Goal: Information Seeking & Learning: Learn about a topic

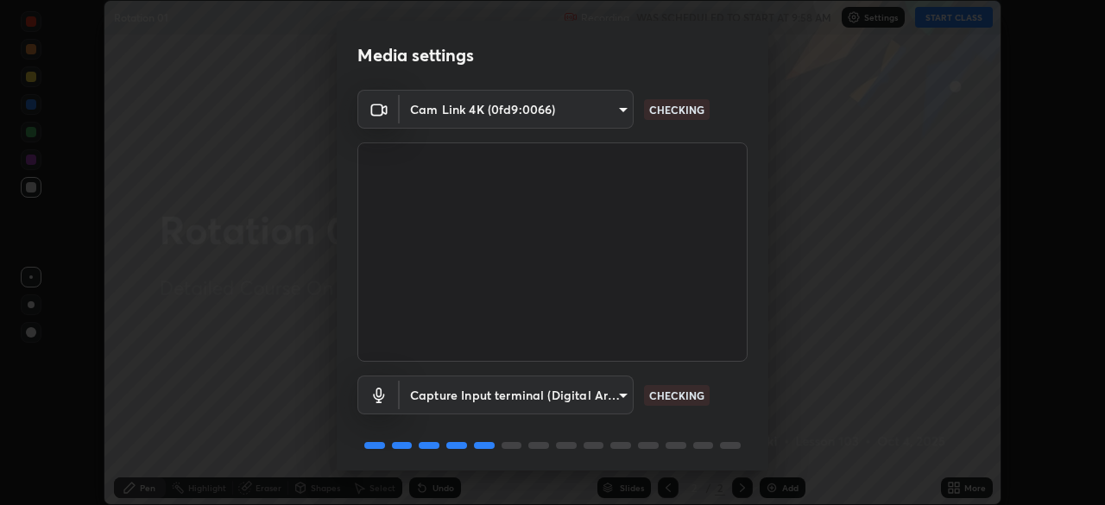
scroll to position [61, 0]
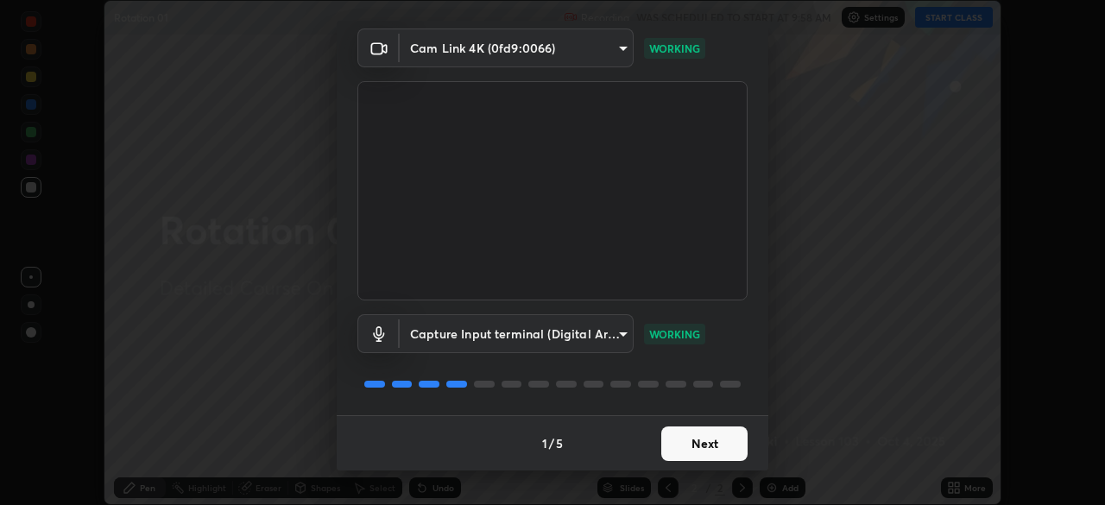
click at [687, 440] on button "Next" at bounding box center [704, 444] width 86 height 35
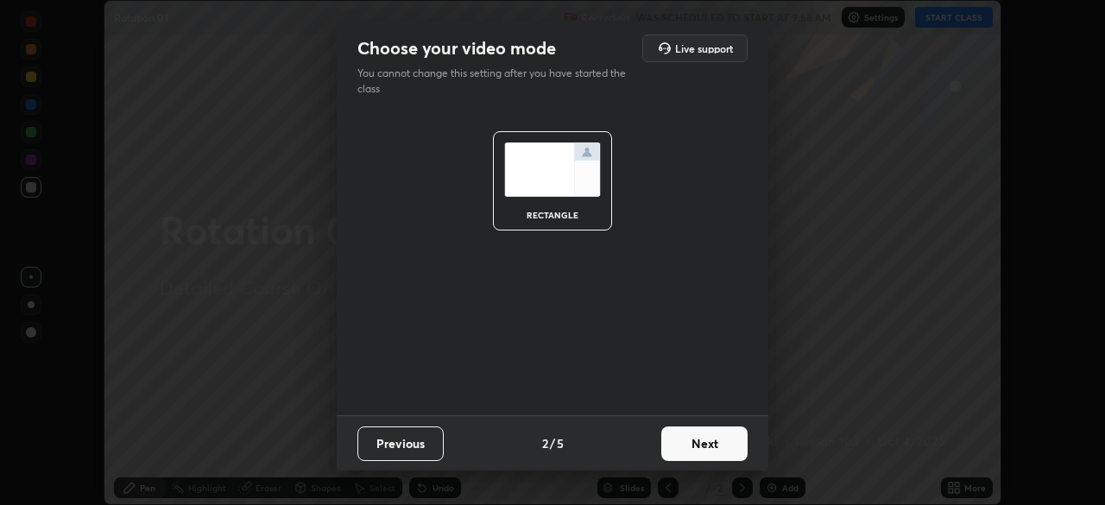
click at [685, 439] on button "Next" at bounding box center [704, 444] width 86 height 35
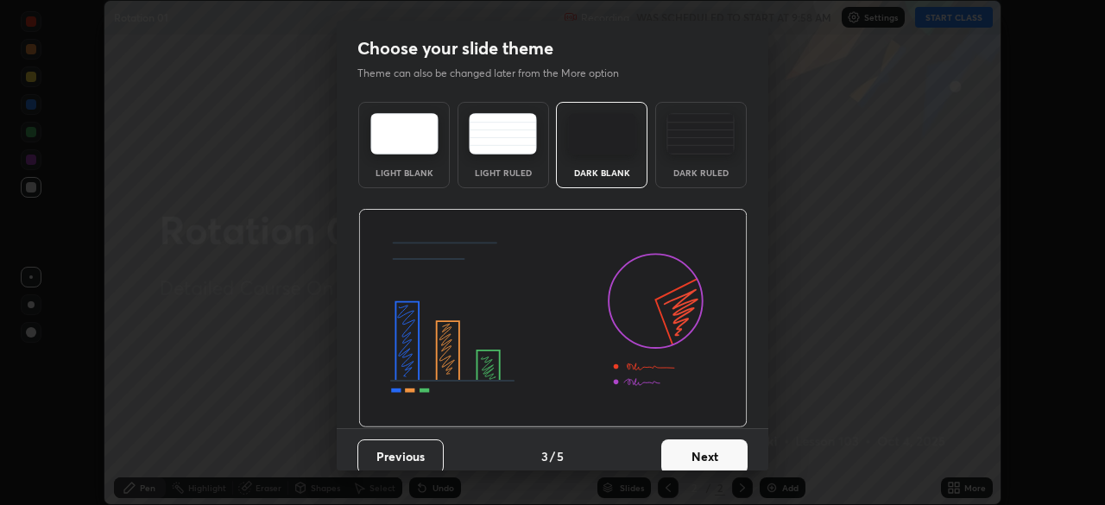
click at [680, 449] on button "Next" at bounding box center [704, 456] width 86 height 35
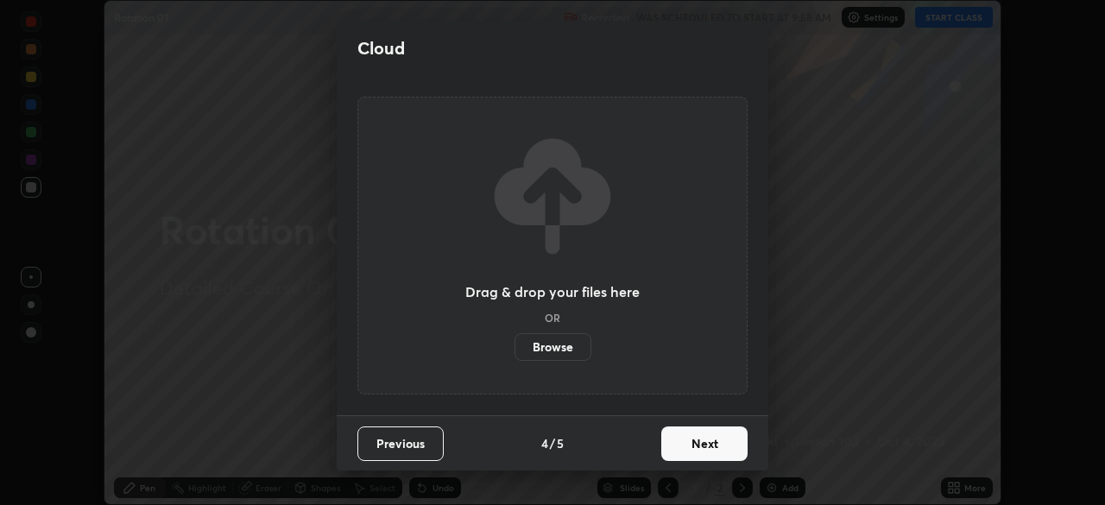
click at [678, 447] on button "Next" at bounding box center [704, 444] width 86 height 35
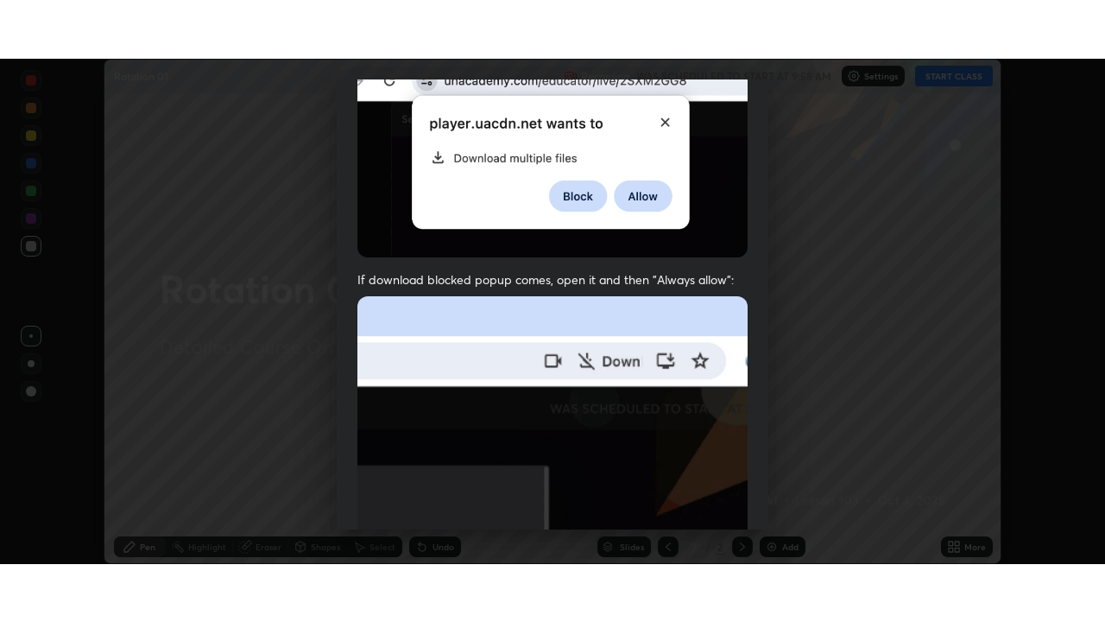
scroll to position [414, 0]
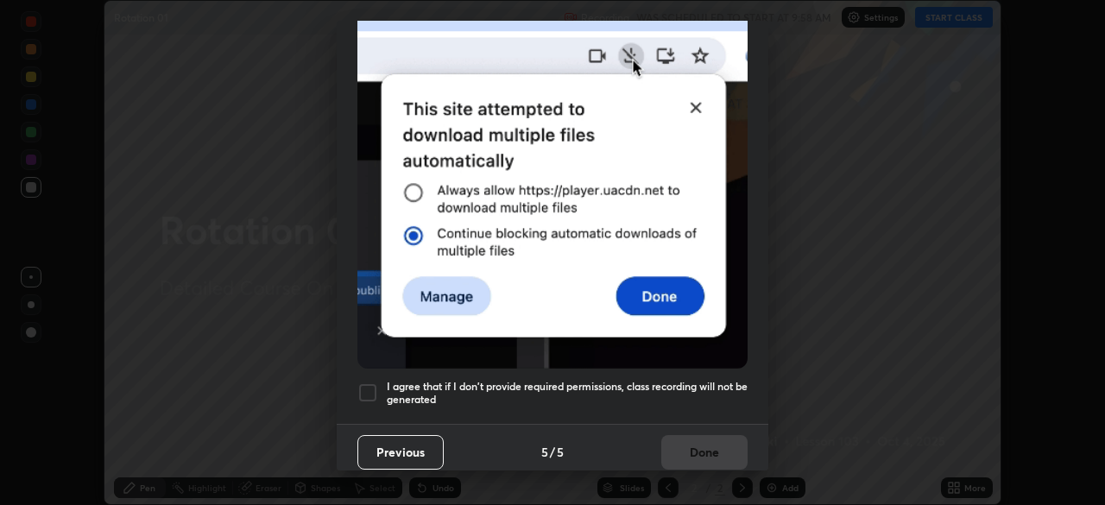
click at [507, 380] on h5 "I agree that if I don't provide required permissions, class recording will not …" at bounding box center [567, 393] width 361 height 27
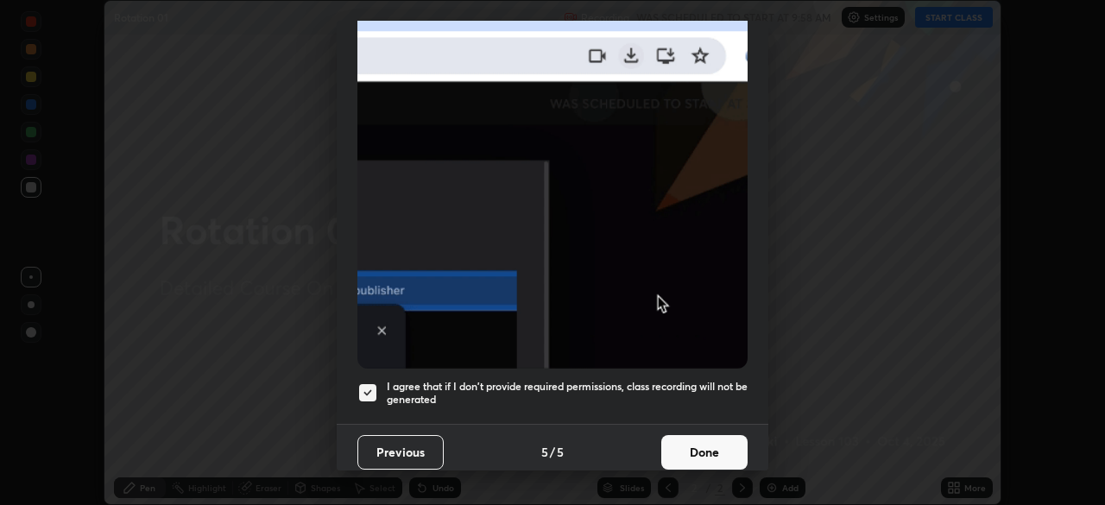
click at [669, 444] on button "Done" at bounding box center [704, 452] width 86 height 35
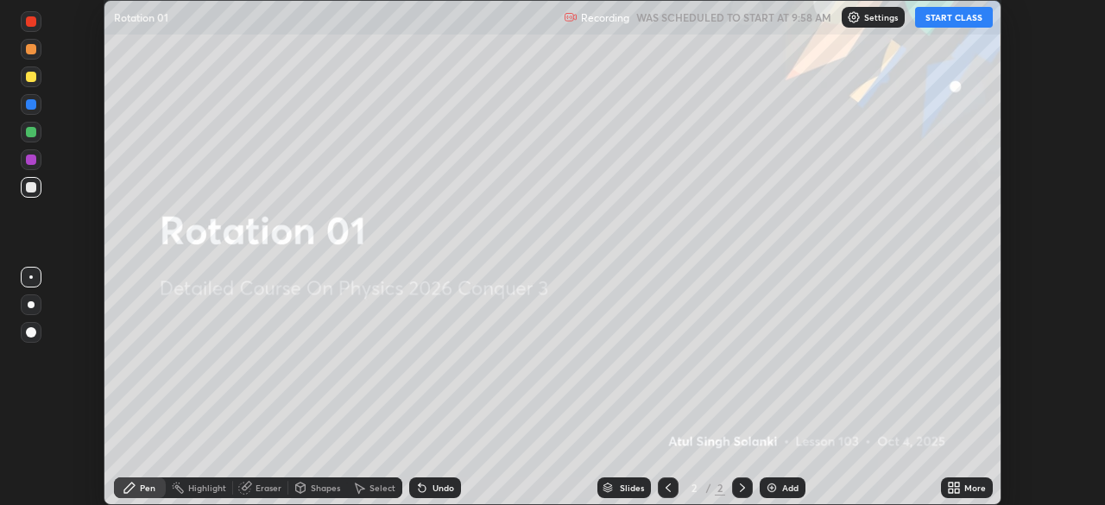
click at [957, 484] on icon at bounding box center [957, 485] width 4 height 4
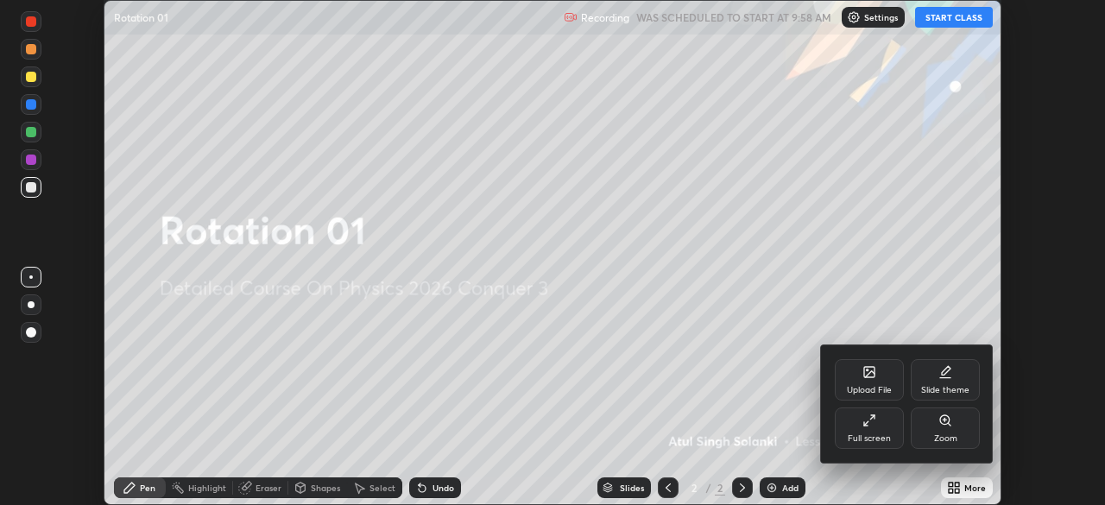
click at [881, 430] on div "Full screen" at bounding box center [869, 428] width 69 height 41
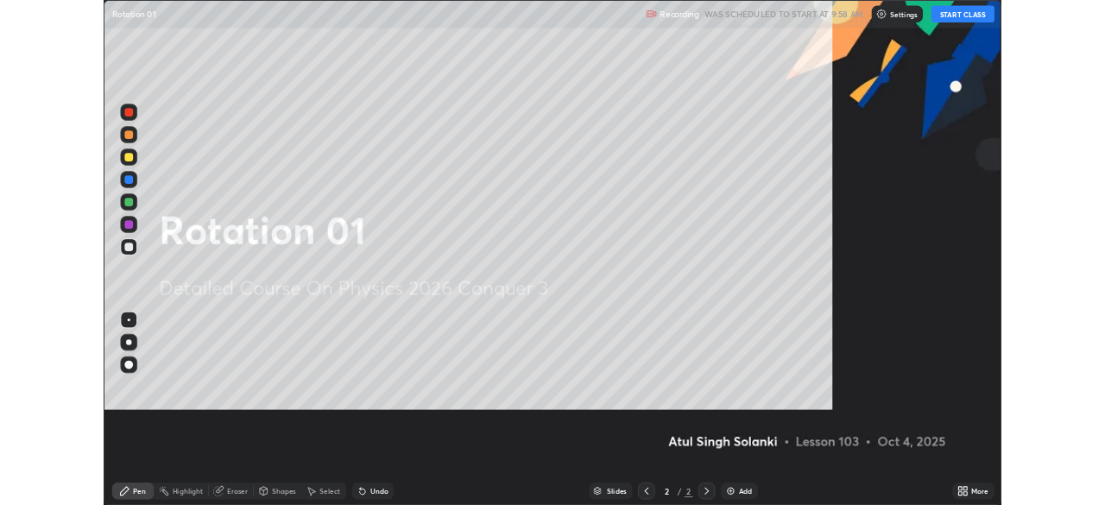
scroll to position [622, 1105]
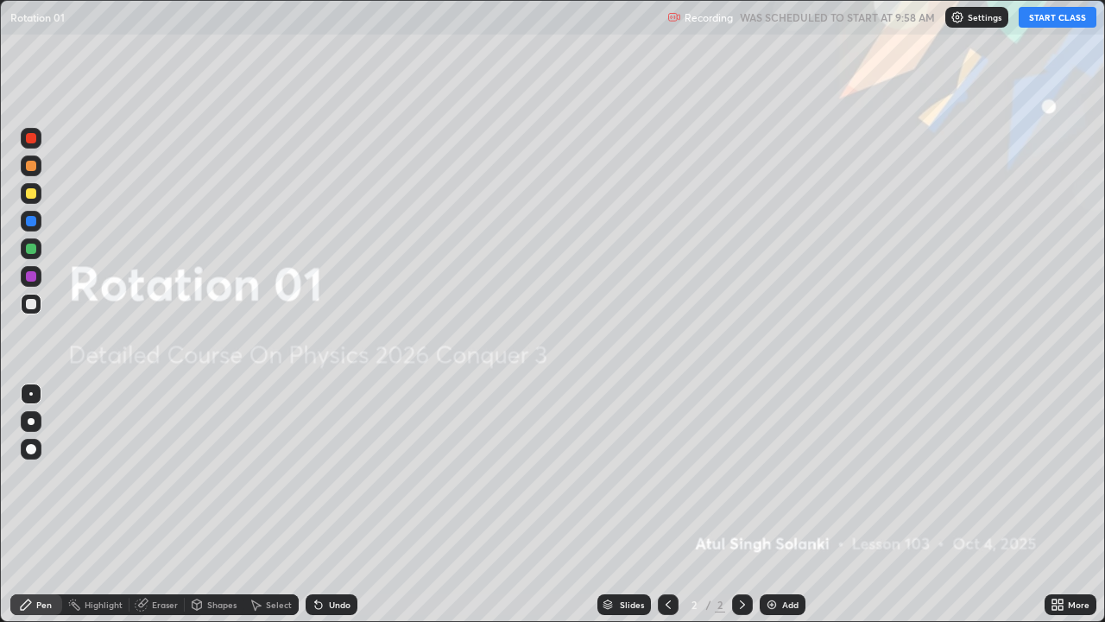
click at [1034, 19] on button "START CLASS" at bounding box center [1058, 17] width 78 height 21
click at [781, 504] on div "Add" at bounding box center [783, 604] width 46 height 21
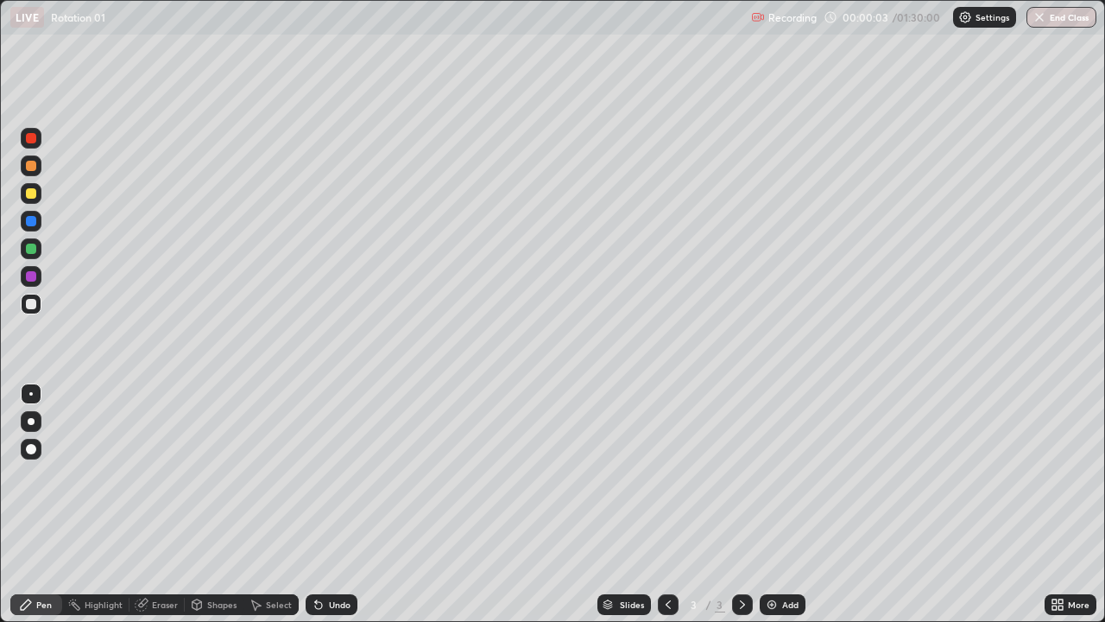
click at [31, 450] on div at bounding box center [31, 449] width 10 height 10
click at [326, 504] on div "Undo" at bounding box center [332, 604] width 52 height 21
click at [329, 504] on div "Undo" at bounding box center [332, 604] width 52 height 21
click at [329, 504] on div "Undo" at bounding box center [340, 604] width 22 height 9
click at [326, 504] on div "Undo" at bounding box center [332, 604] width 52 height 21
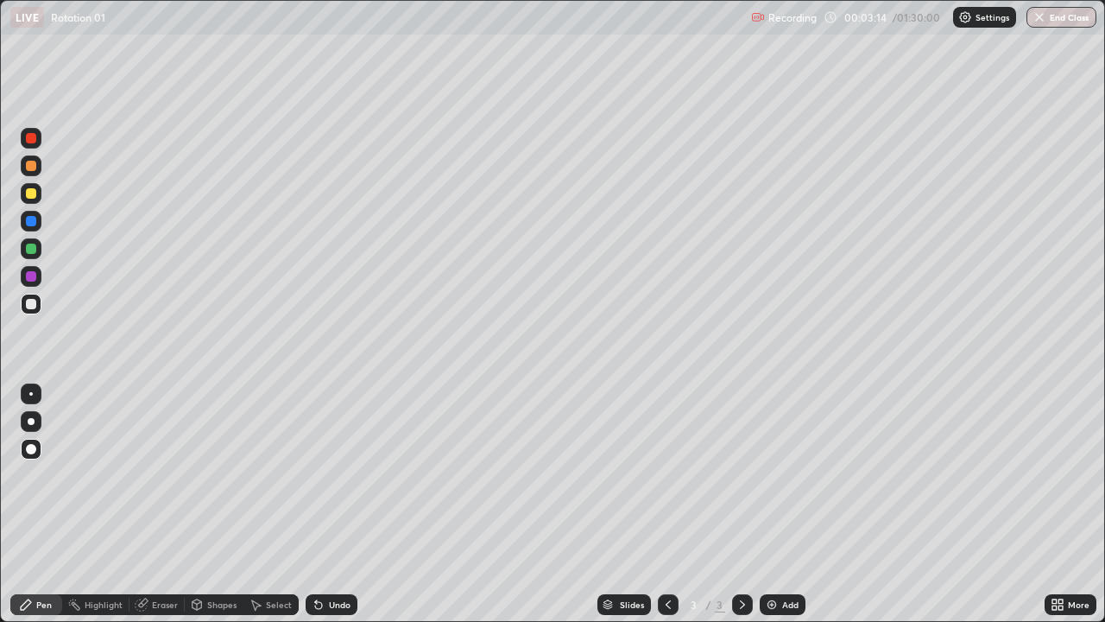
click at [316, 504] on icon at bounding box center [318, 605] width 7 height 7
click at [163, 504] on div "Eraser" at bounding box center [165, 604] width 26 height 9
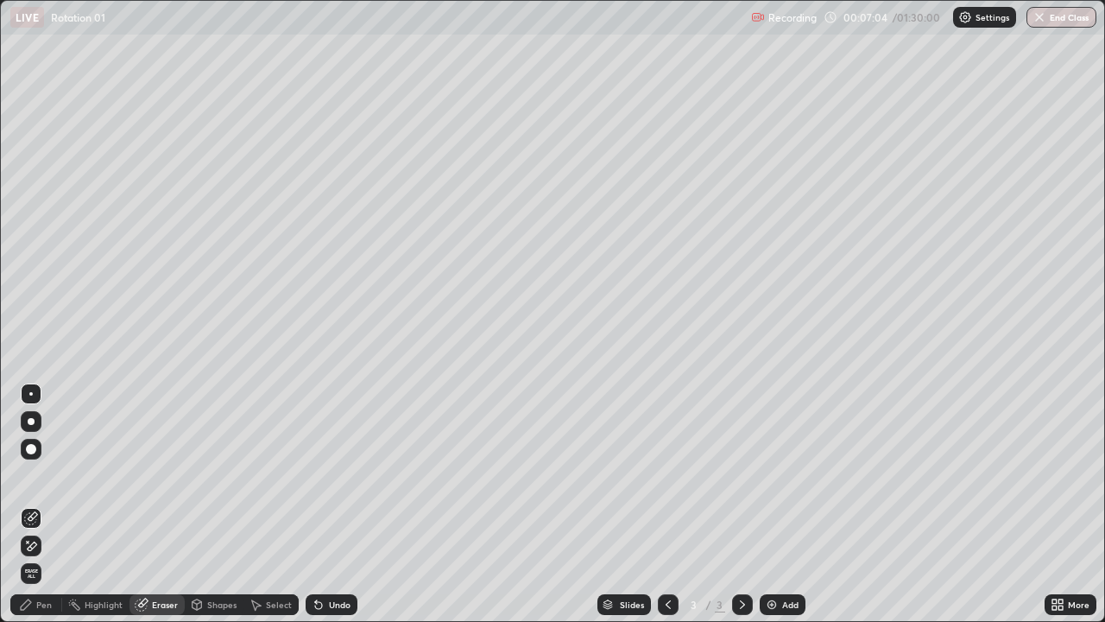
click at [28, 451] on div at bounding box center [31, 449] width 10 height 10
click at [23, 504] on icon at bounding box center [26, 604] width 10 height 10
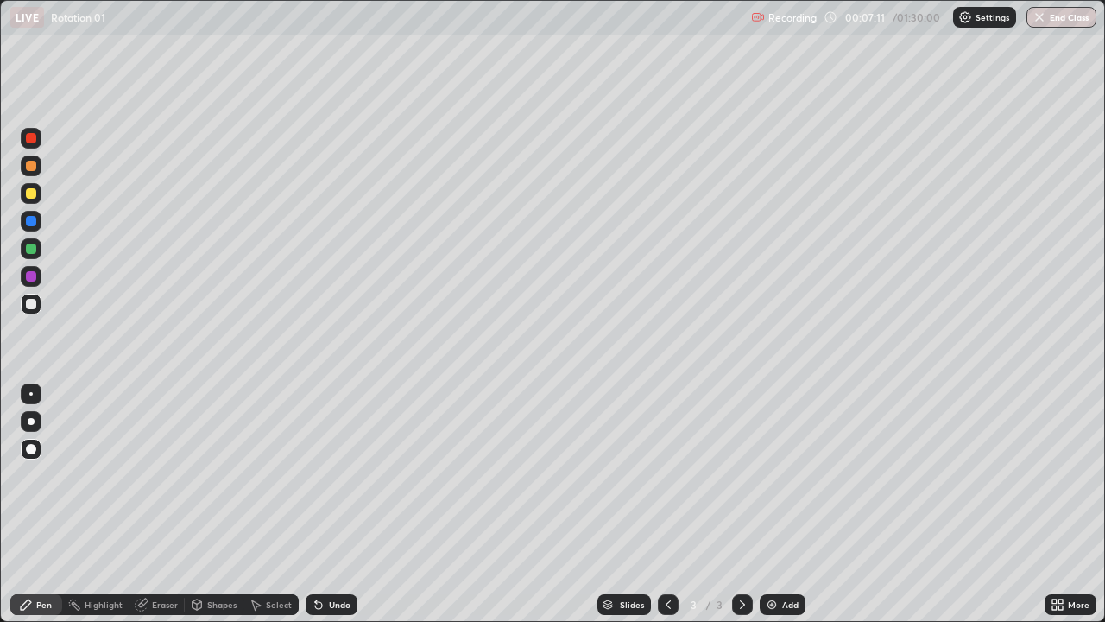
click at [39, 249] on div at bounding box center [31, 248] width 21 height 21
click at [787, 504] on div "Add" at bounding box center [790, 604] width 16 height 9
click at [35, 307] on div at bounding box center [31, 304] width 10 height 10
click at [34, 253] on div at bounding box center [31, 248] width 10 height 10
click at [31, 305] on div at bounding box center [31, 304] width 10 height 10
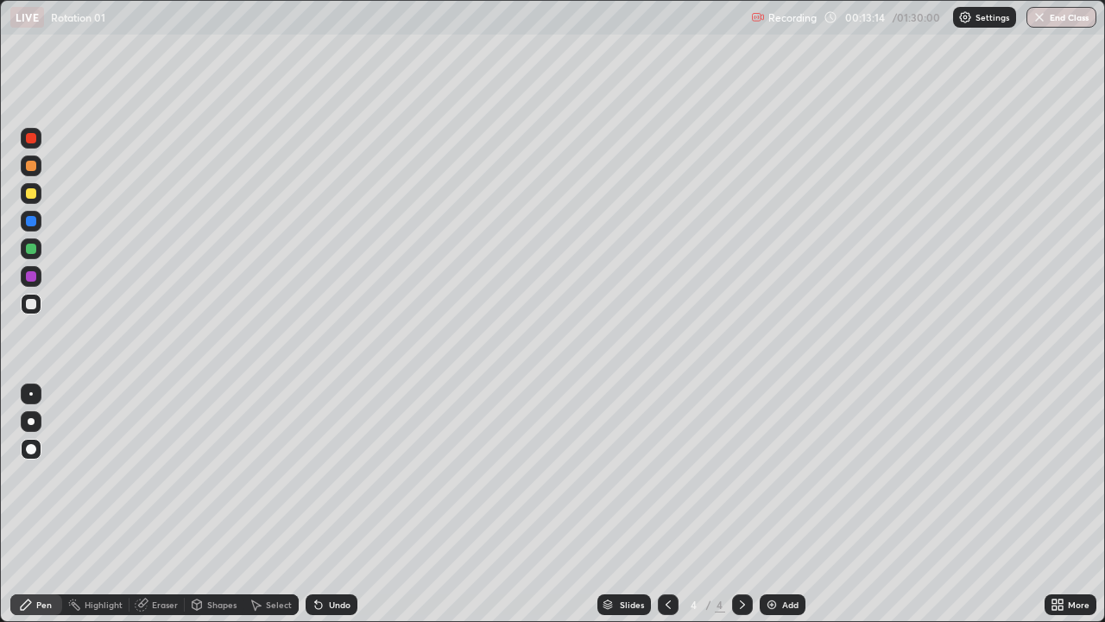
click at [32, 294] on div at bounding box center [31, 304] width 21 height 21
click at [779, 504] on div "Add" at bounding box center [783, 604] width 46 height 21
click at [332, 504] on div "Undo" at bounding box center [340, 604] width 22 height 9
click at [334, 504] on div "Undo" at bounding box center [340, 604] width 22 height 9
click at [331, 504] on div "Undo" at bounding box center [340, 604] width 22 height 9
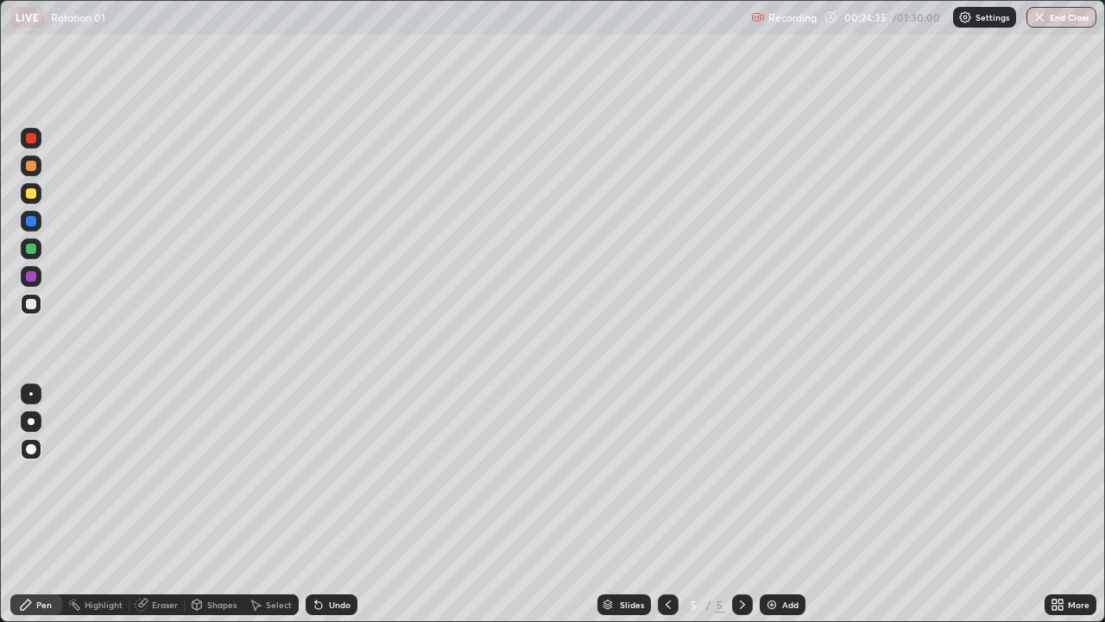
click at [777, 504] on div "Add" at bounding box center [783, 604] width 46 height 21
click at [35, 248] on div at bounding box center [31, 248] width 10 height 10
click at [35, 306] on div at bounding box center [31, 304] width 10 height 10
click at [344, 504] on div "Undo" at bounding box center [340, 604] width 22 height 9
click at [341, 504] on div "Undo" at bounding box center [340, 604] width 22 height 9
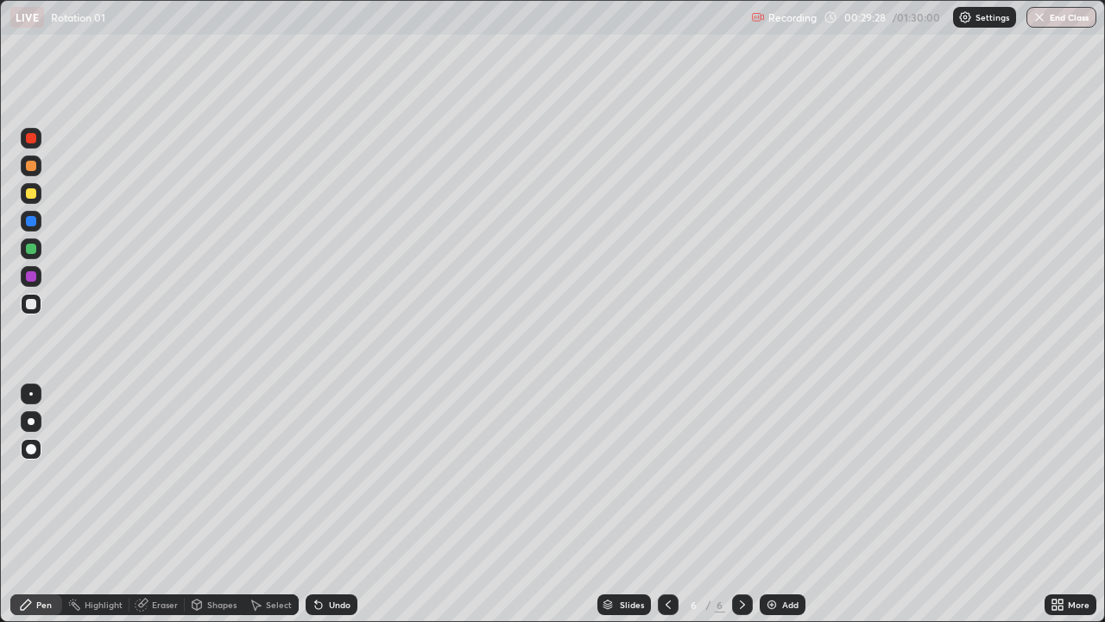
click at [347, 504] on div "Undo" at bounding box center [340, 604] width 22 height 9
click at [344, 504] on div "Undo" at bounding box center [340, 604] width 22 height 9
click at [777, 504] on div "Add" at bounding box center [783, 604] width 46 height 21
click at [39, 142] on div at bounding box center [31, 138] width 21 height 21
click at [39, 303] on div at bounding box center [31, 304] width 21 height 21
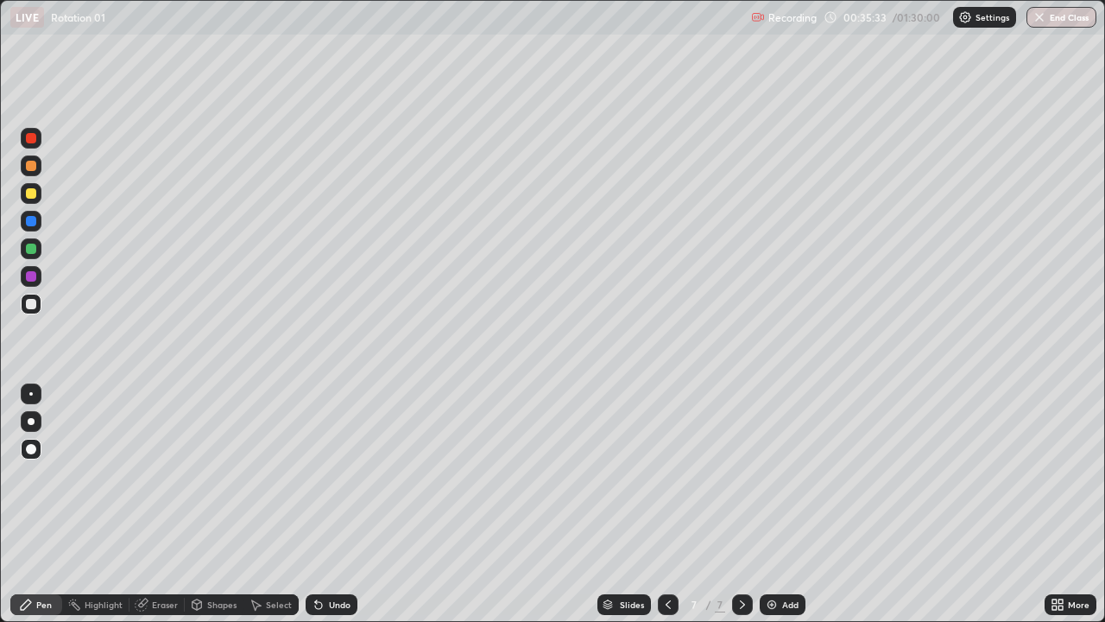
click at [790, 504] on div "Add" at bounding box center [790, 604] width 16 height 9
click at [35, 301] on div at bounding box center [31, 304] width 10 height 10
click at [33, 246] on div at bounding box center [31, 248] width 10 height 10
click at [159, 504] on div "Eraser" at bounding box center [165, 604] width 26 height 9
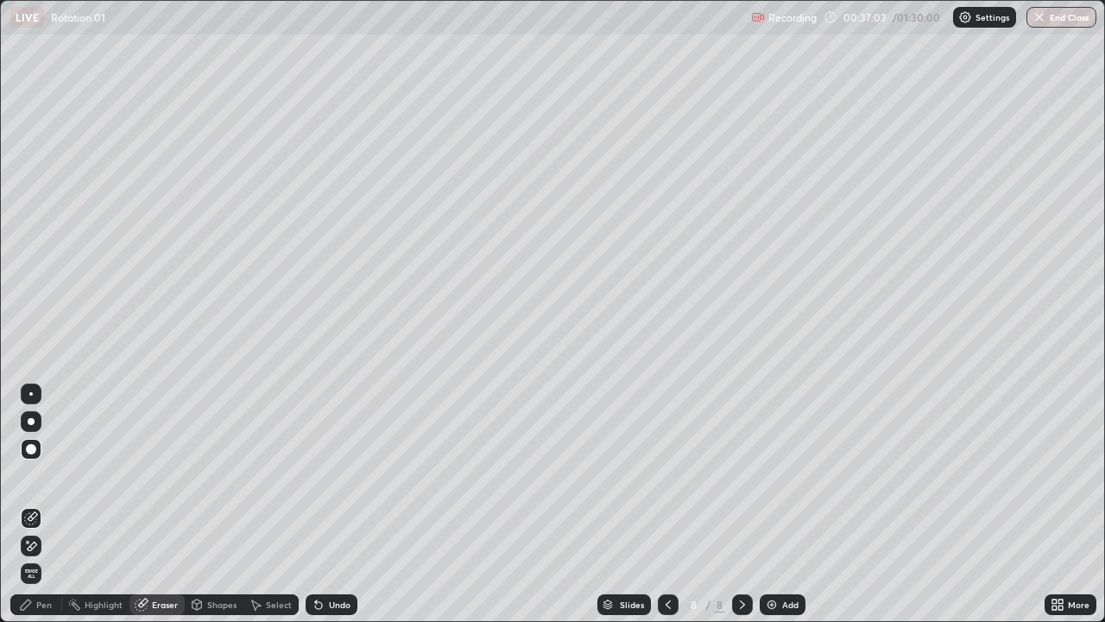
click at [38, 504] on div "Pen" at bounding box center [44, 604] width 16 height 9
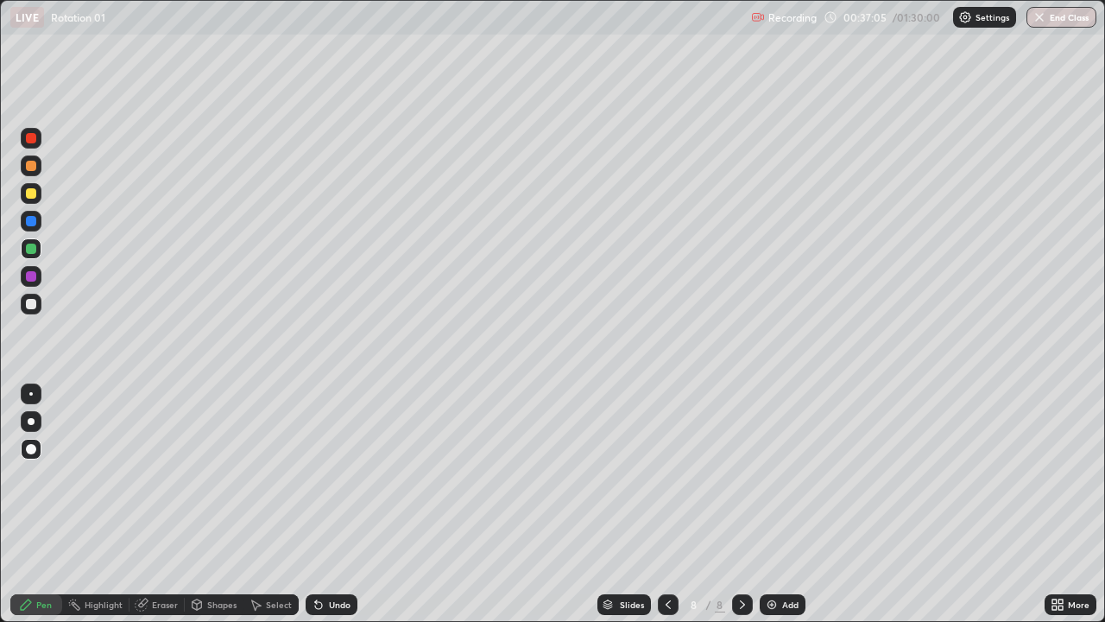
click at [34, 307] on div at bounding box center [31, 304] width 10 height 10
click at [33, 242] on div at bounding box center [31, 248] width 21 height 21
click at [41, 304] on div at bounding box center [31, 304] width 21 height 21
click at [335, 504] on div "Undo" at bounding box center [340, 604] width 22 height 9
click at [161, 504] on div "Eraser" at bounding box center [165, 604] width 26 height 9
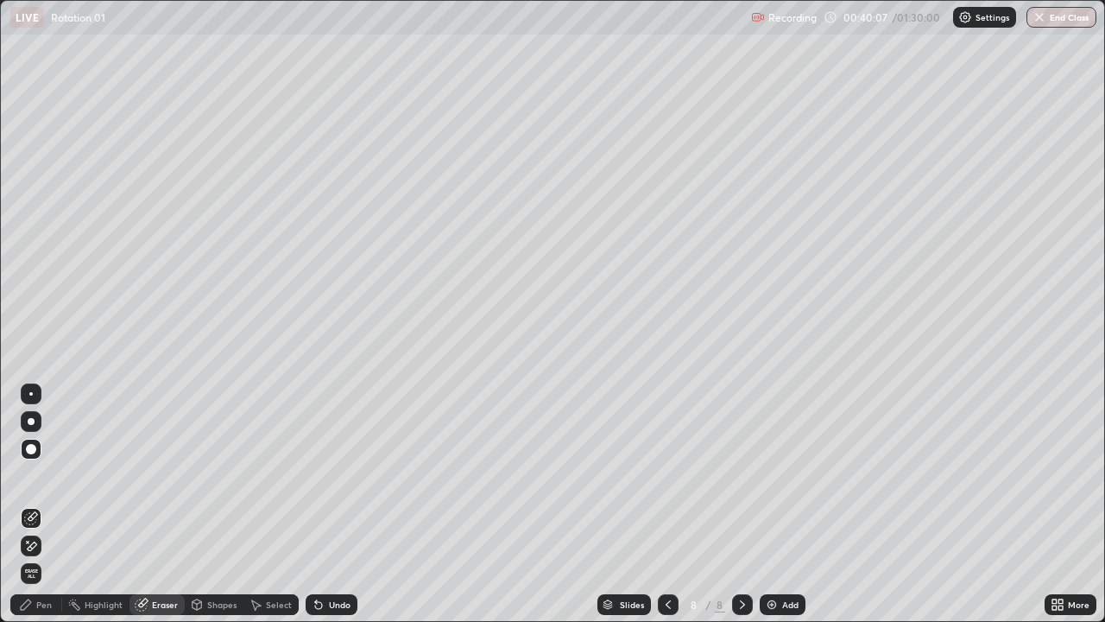
click at [34, 504] on div "Pen" at bounding box center [36, 604] width 52 height 21
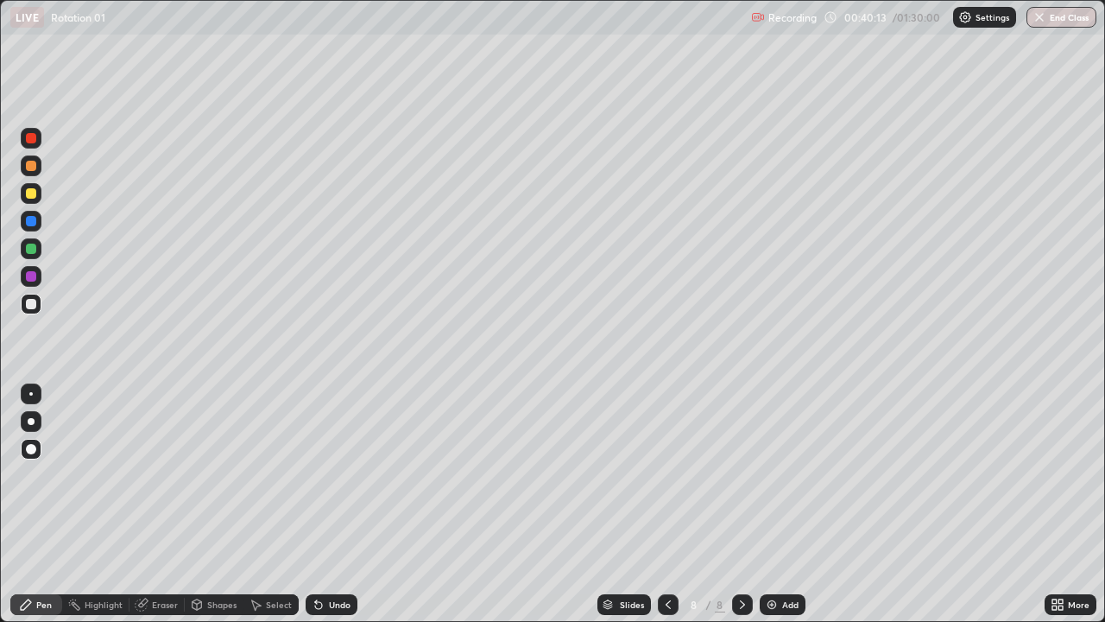
click at [167, 504] on div "Eraser" at bounding box center [165, 604] width 26 height 9
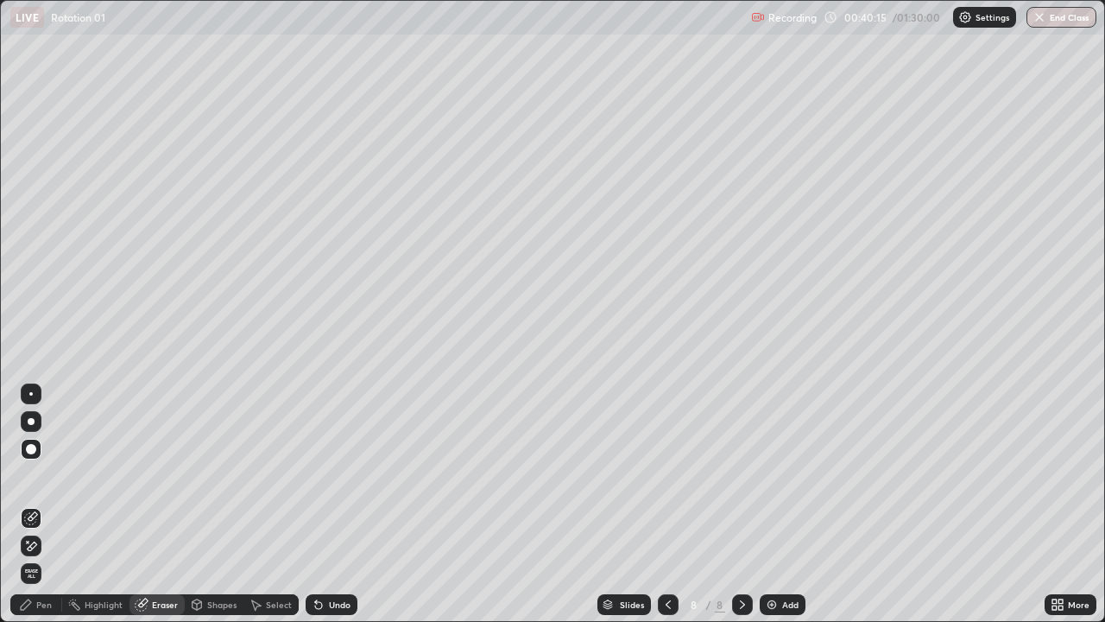
click at [42, 504] on div "Pen" at bounding box center [44, 604] width 16 height 9
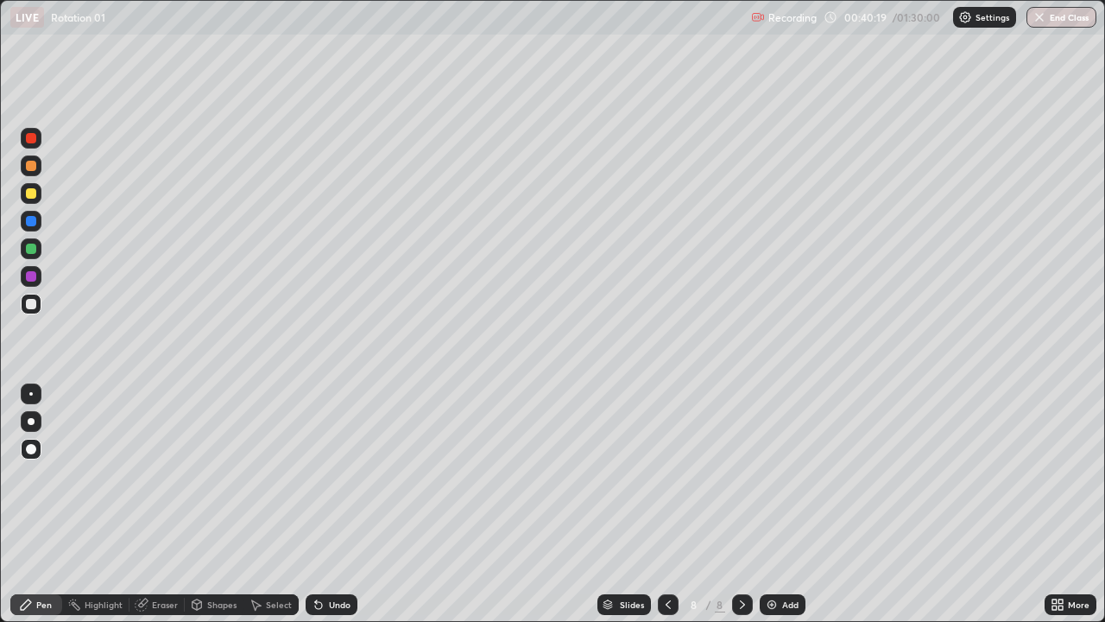
click at [163, 504] on div "Eraser" at bounding box center [165, 604] width 26 height 9
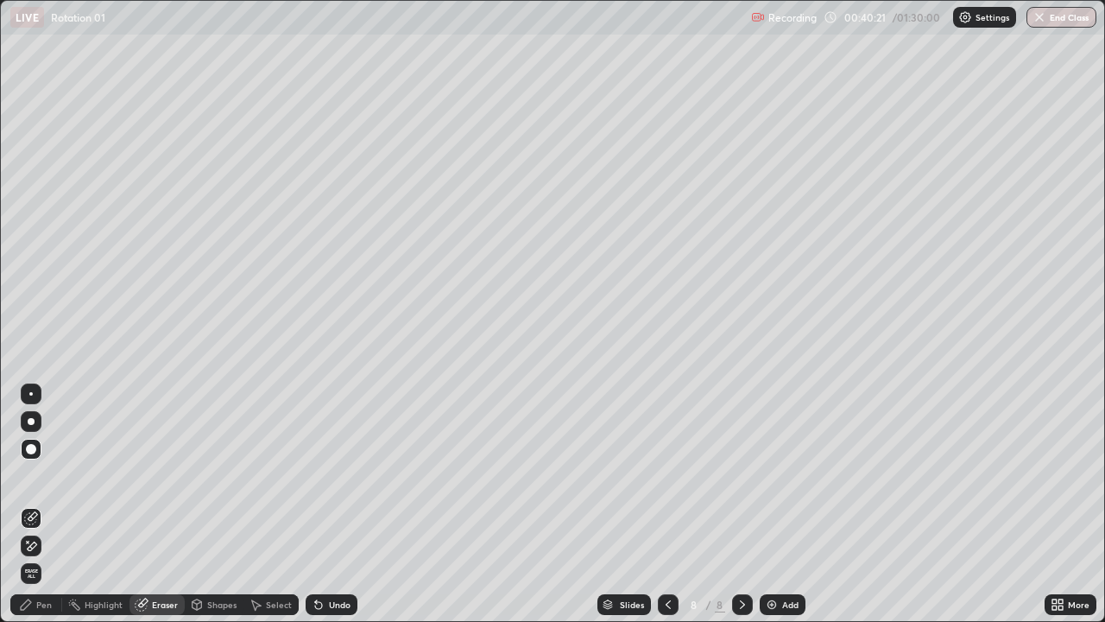
click at [32, 504] on icon at bounding box center [26, 604] width 14 height 14
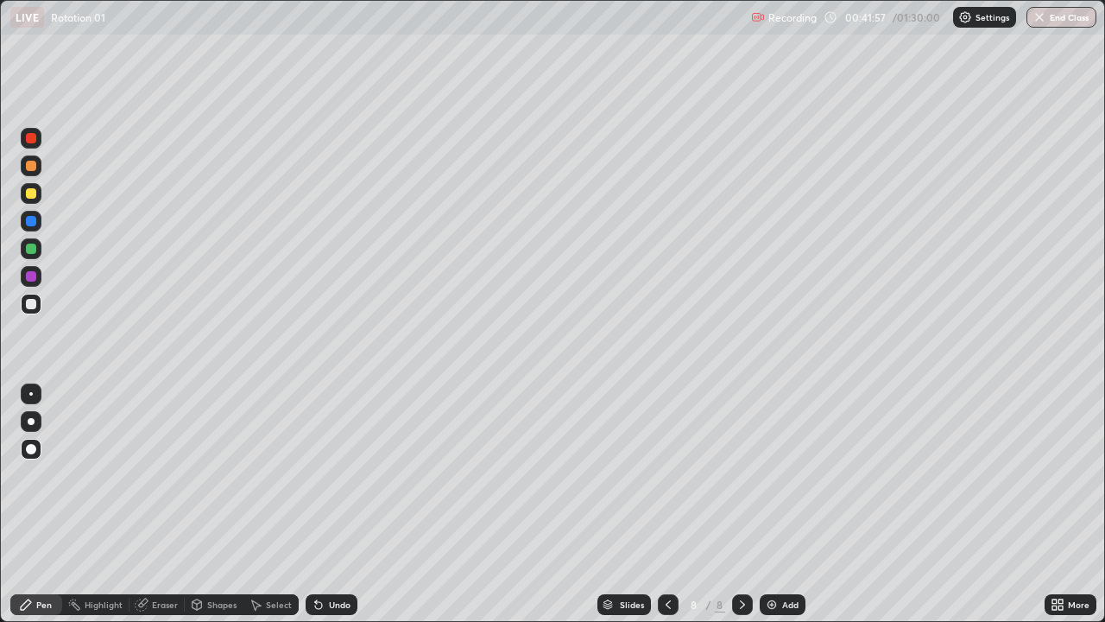
click at [39, 135] on div at bounding box center [31, 138] width 21 height 21
click at [787, 504] on div "Add" at bounding box center [790, 604] width 16 height 9
click at [38, 306] on div at bounding box center [31, 304] width 21 height 21
click at [32, 251] on div at bounding box center [31, 248] width 10 height 10
click at [32, 304] on div at bounding box center [31, 304] width 10 height 10
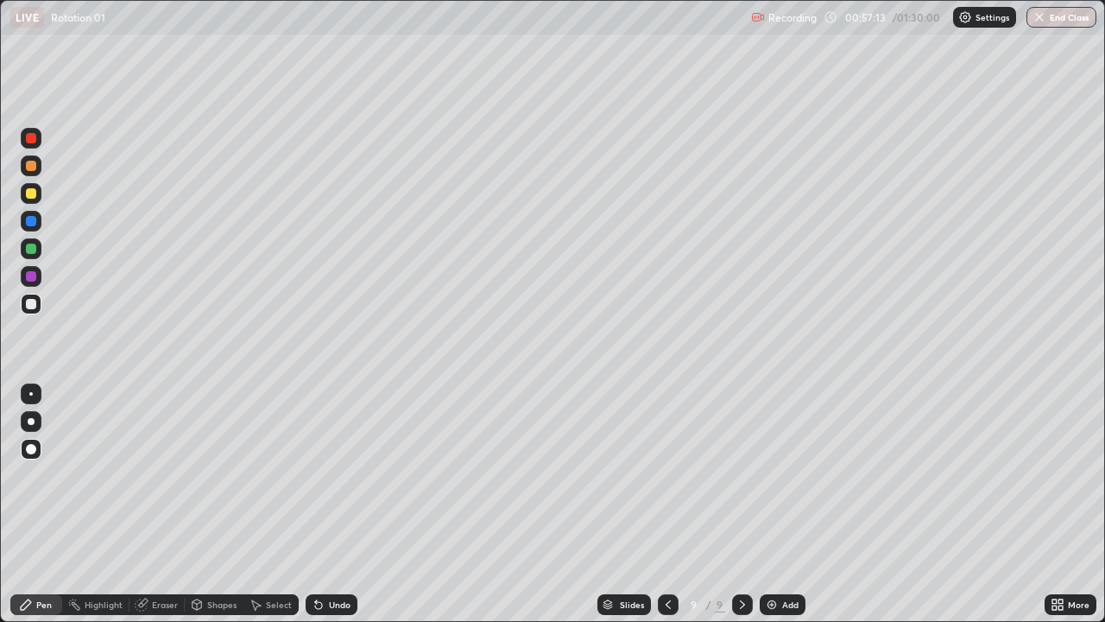
click at [777, 504] on div "Add" at bounding box center [783, 604] width 46 height 21
click at [160, 504] on div "Eraser" at bounding box center [165, 604] width 26 height 9
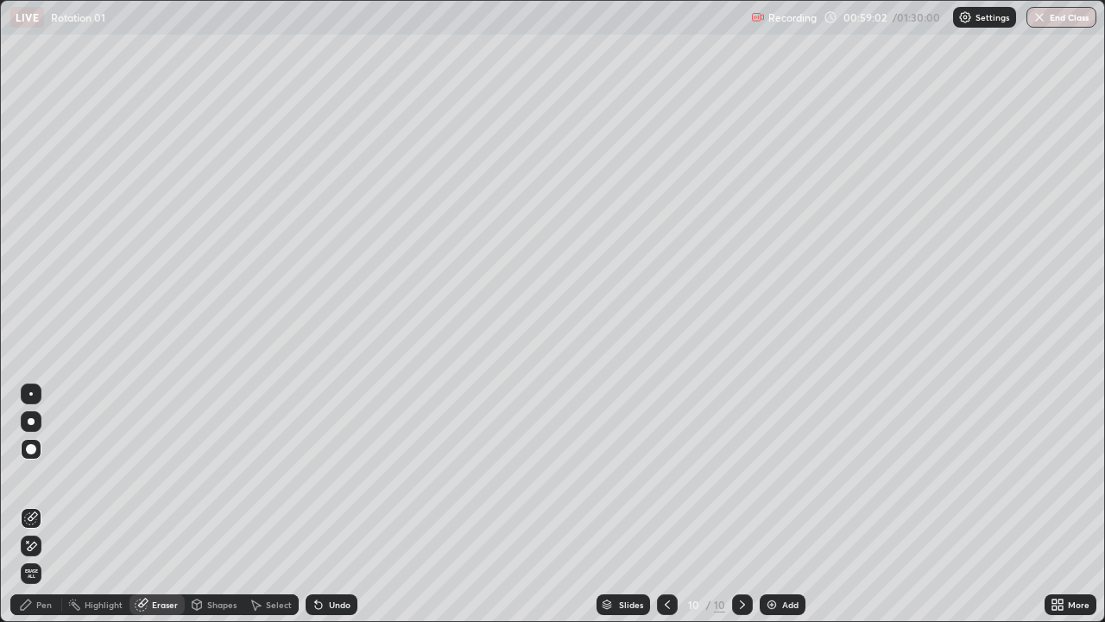
click at [42, 504] on div "Pen" at bounding box center [44, 604] width 16 height 9
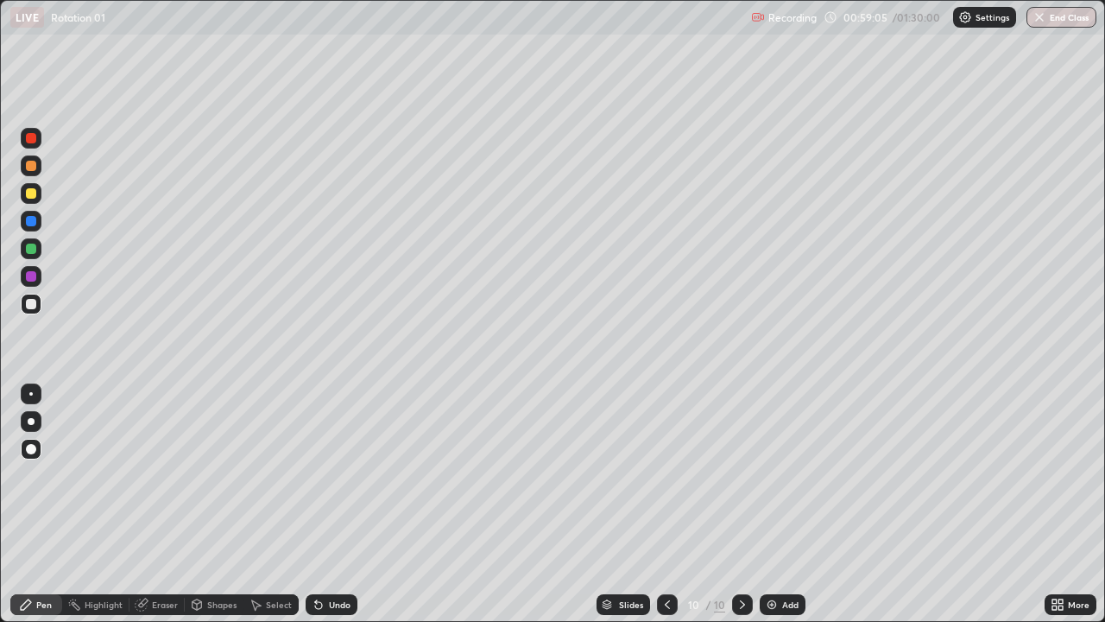
click at [173, 504] on div "Eraser" at bounding box center [157, 604] width 55 height 21
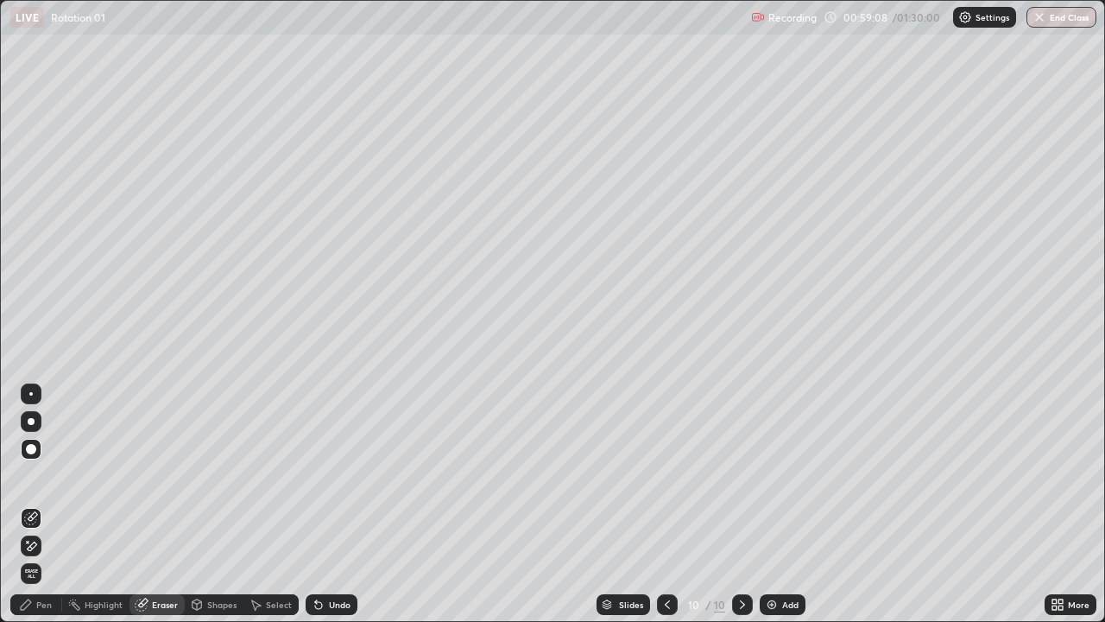
click at [44, 504] on div "Pen" at bounding box center [44, 604] width 16 height 9
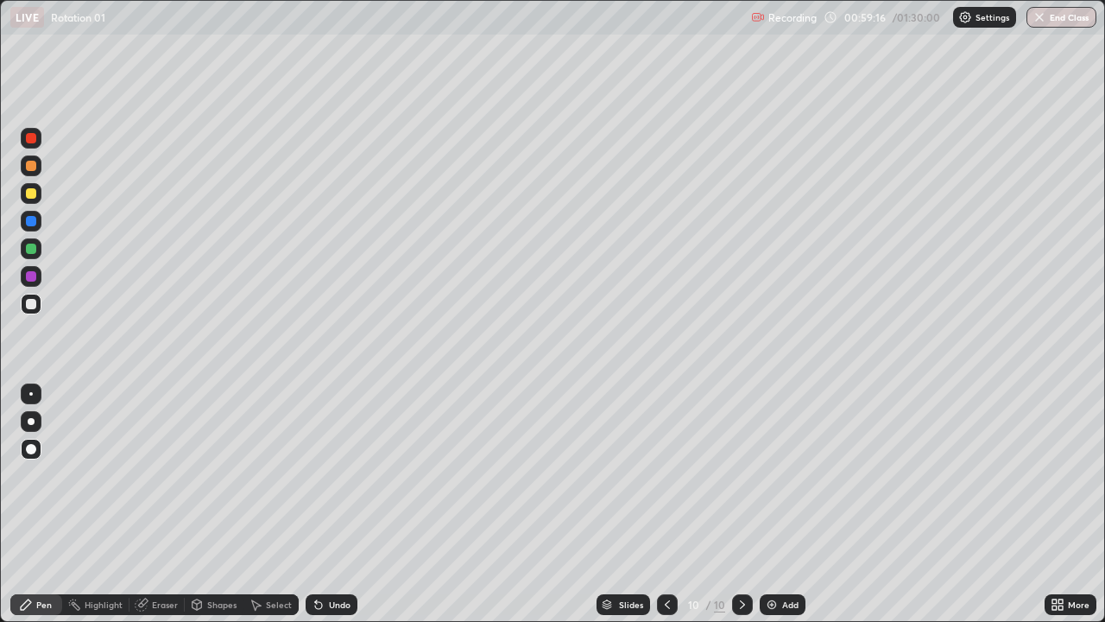
click at [169, 504] on div "Eraser" at bounding box center [165, 604] width 26 height 9
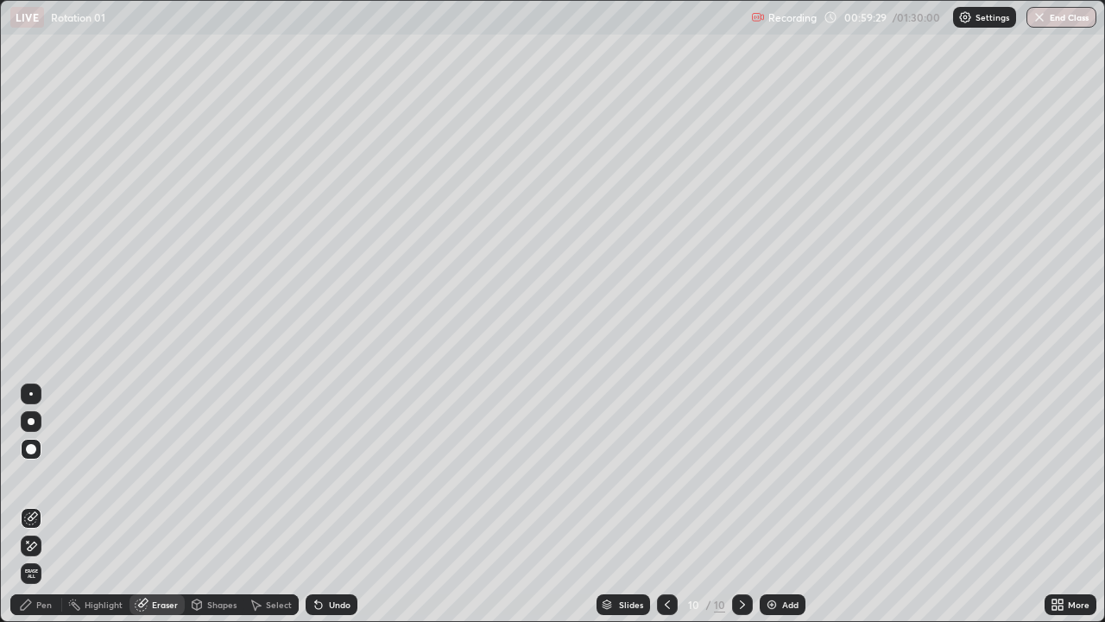
click at [39, 504] on div "Pen" at bounding box center [44, 604] width 16 height 9
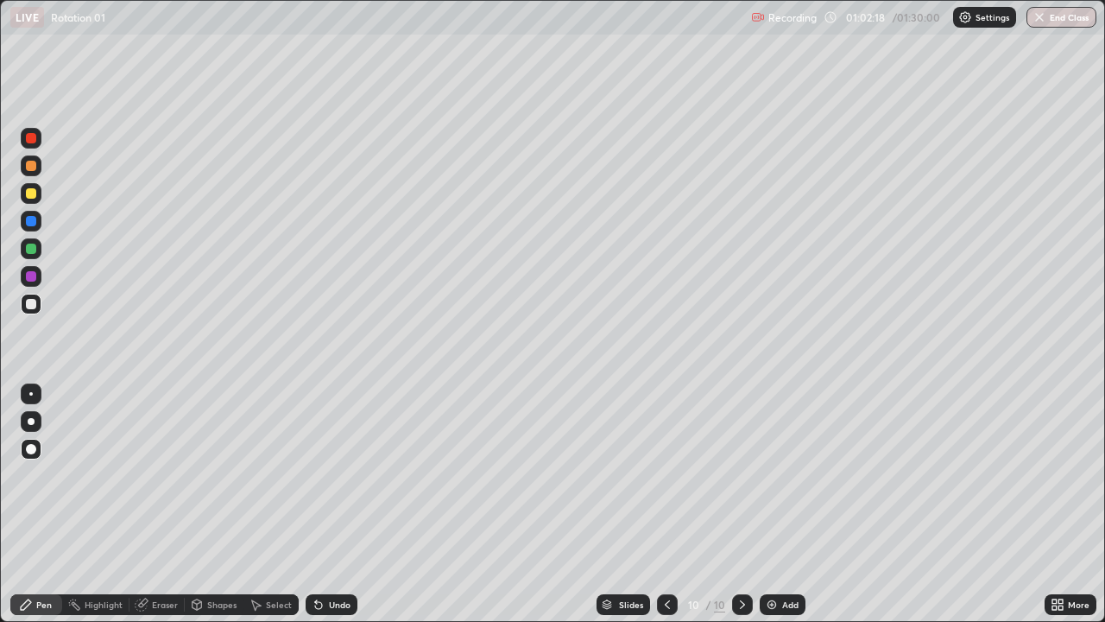
click at [159, 504] on div "Eraser" at bounding box center [165, 604] width 26 height 9
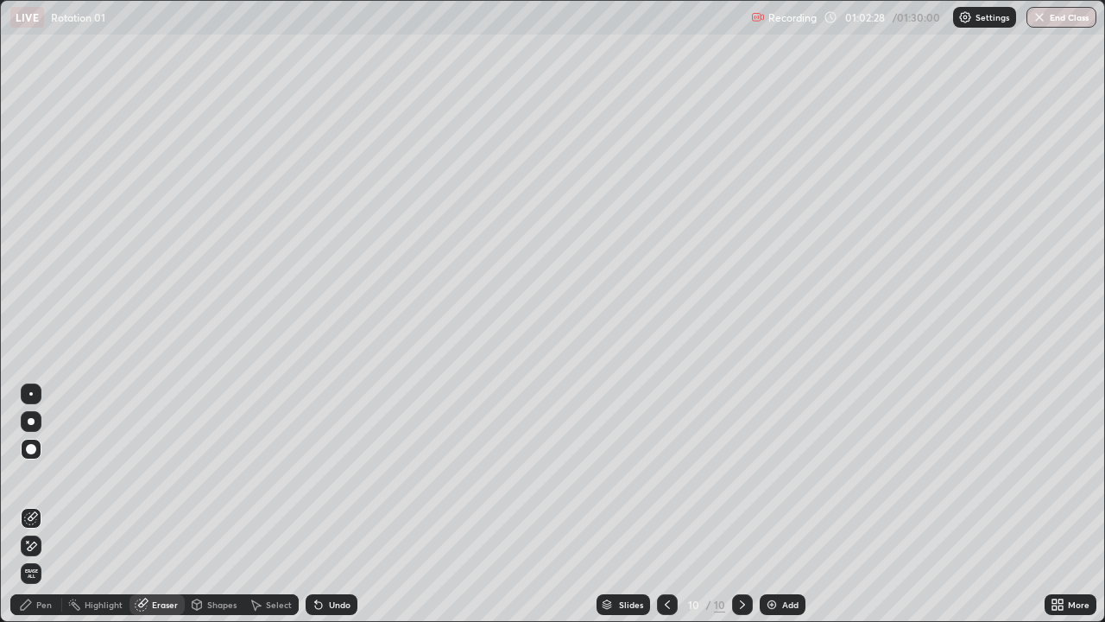
click at [42, 504] on div "Pen" at bounding box center [44, 604] width 16 height 9
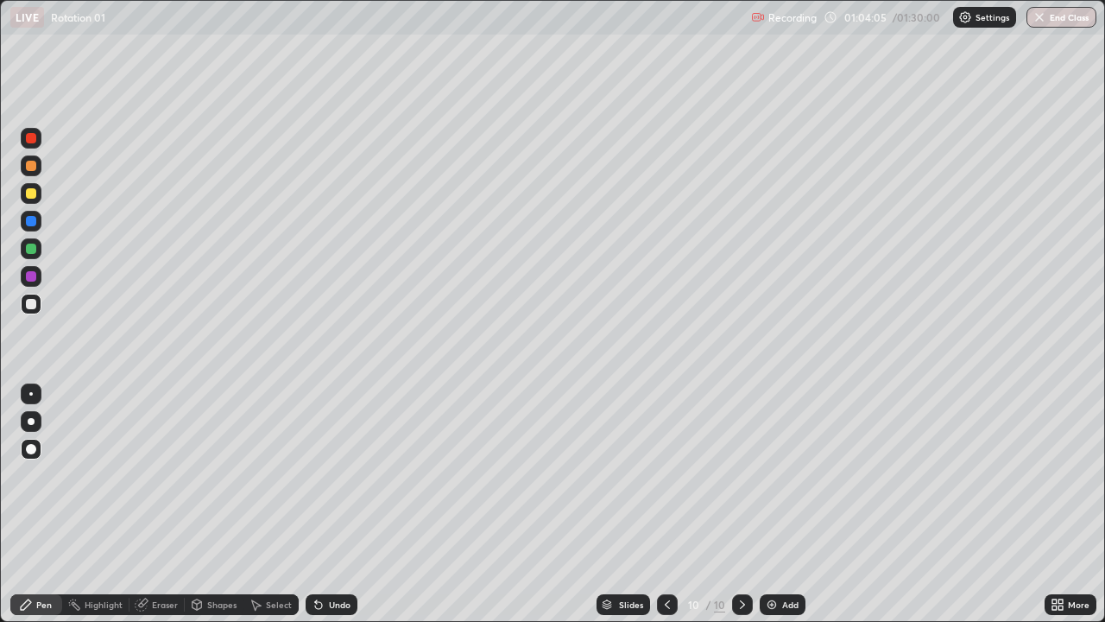
click at [223, 504] on div "Shapes" at bounding box center [221, 604] width 29 height 9
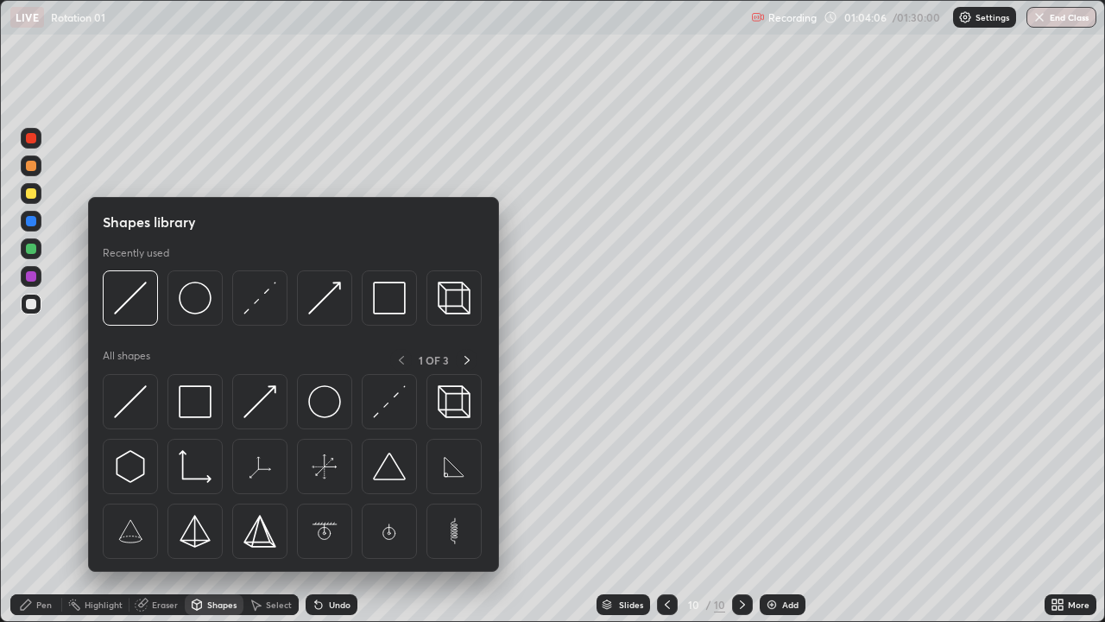
click at [340, 504] on div "Undo" at bounding box center [340, 604] width 22 height 9
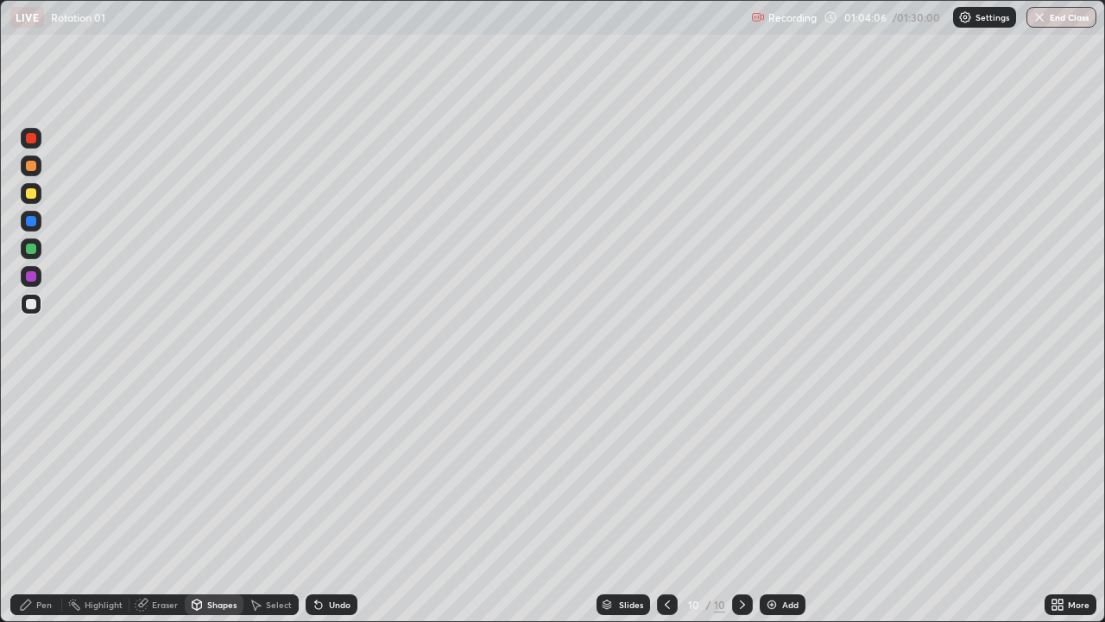
click at [343, 504] on div "Undo" at bounding box center [340, 604] width 22 height 9
click at [344, 504] on div "Undo" at bounding box center [340, 604] width 22 height 9
click at [42, 504] on div "Pen" at bounding box center [44, 604] width 16 height 9
click at [792, 504] on div "Add" at bounding box center [790, 604] width 16 height 9
click at [213, 504] on div "Shapes" at bounding box center [221, 604] width 29 height 9
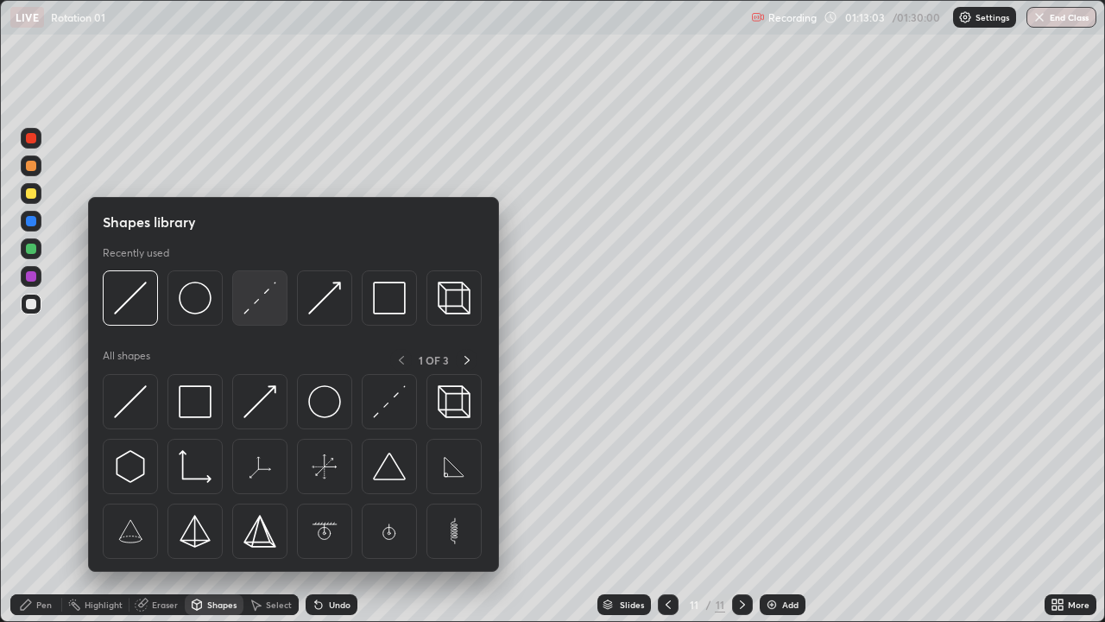
click at [259, 318] on div at bounding box center [259, 297] width 55 height 55
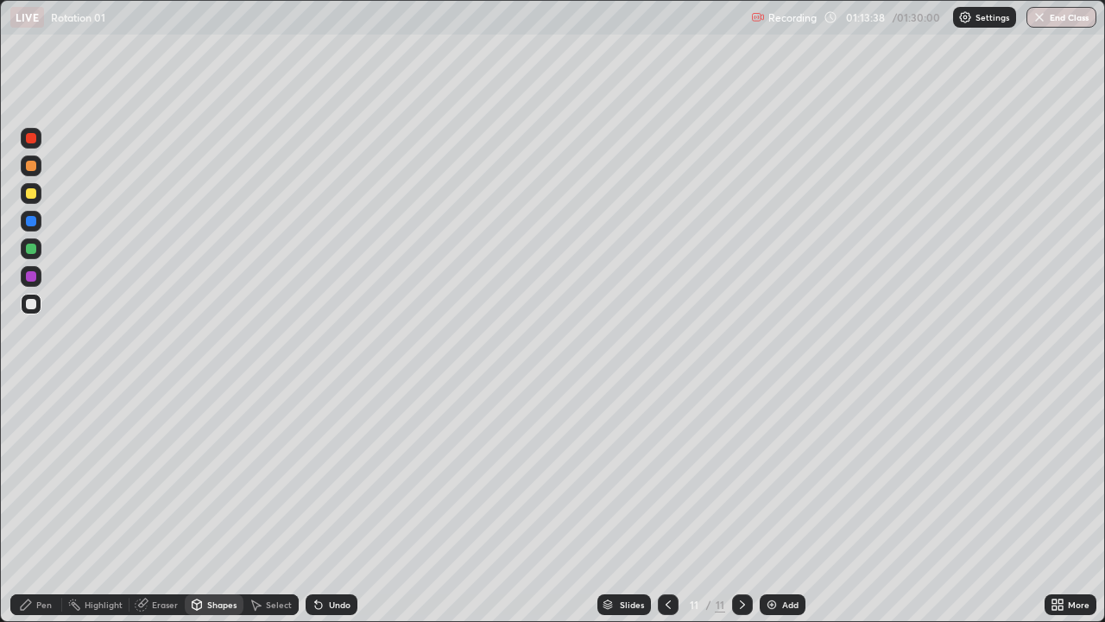
click at [35, 504] on div "Pen" at bounding box center [36, 604] width 52 height 21
click at [35, 142] on div at bounding box center [31, 138] width 21 height 21
click at [28, 197] on div at bounding box center [31, 193] width 10 height 10
click at [37, 308] on div at bounding box center [31, 304] width 21 height 21
click at [285, 504] on div "Select" at bounding box center [279, 604] width 26 height 9
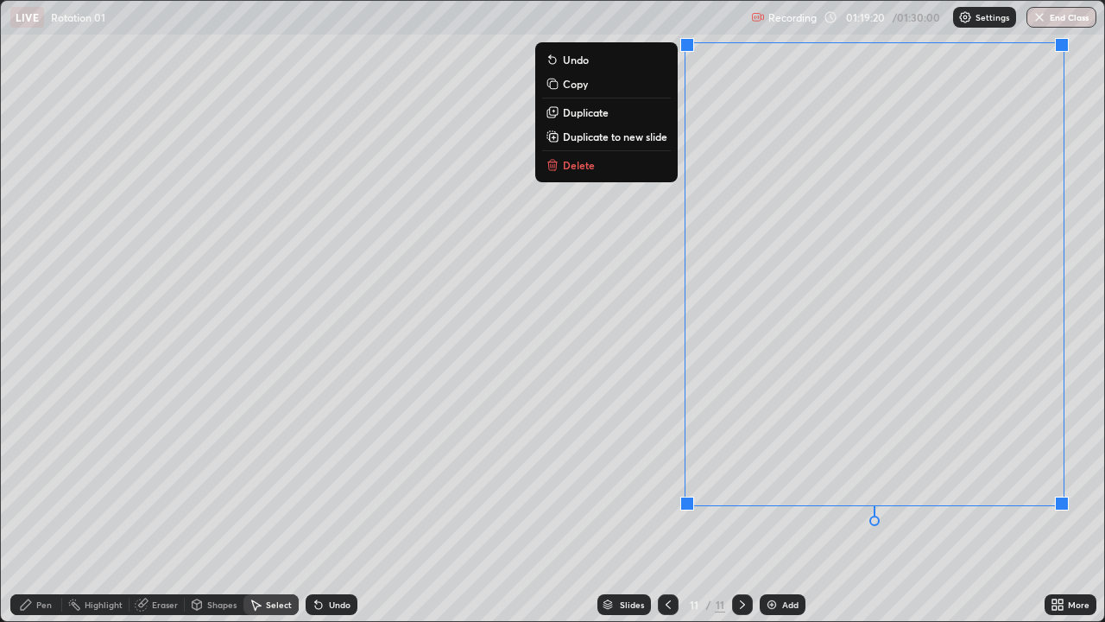
click at [652, 168] on button "Delete" at bounding box center [606, 165] width 129 height 21
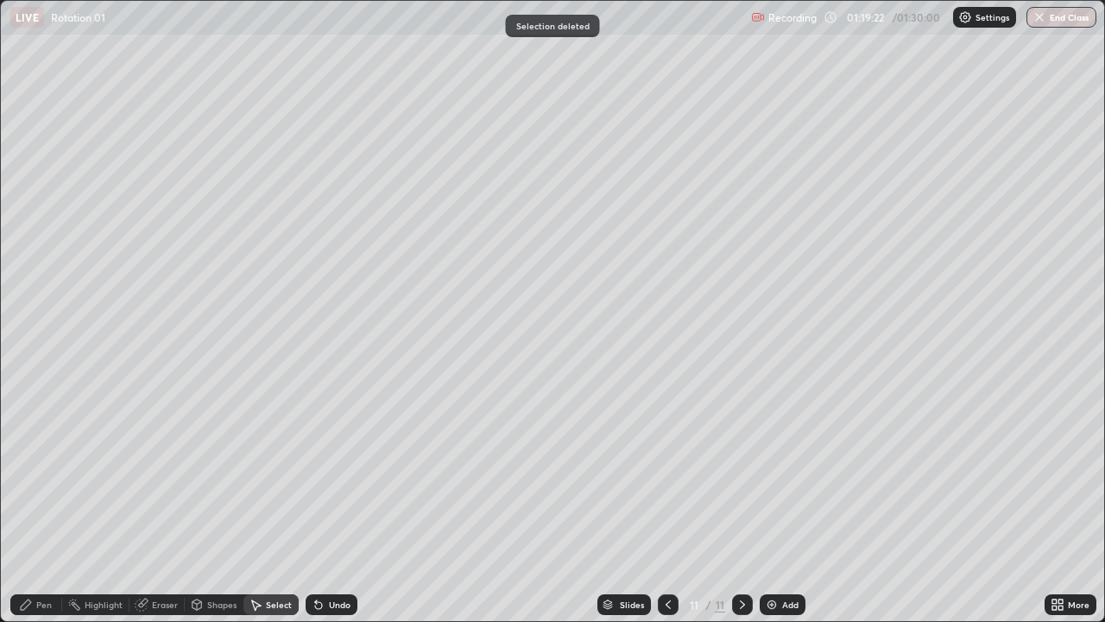
click at [51, 504] on div "Pen" at bounding box center [44, 604] width 16 height 9
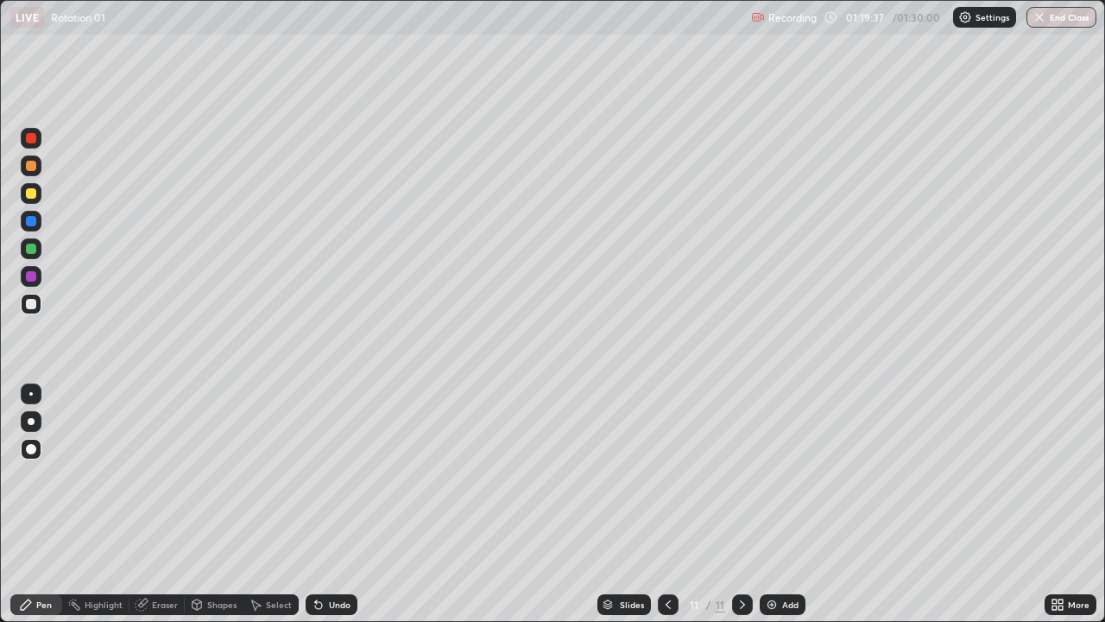
click at [35, 142] on div at bounding box center [31, 138] width 10 height 10
click at [37, 306] on div at bounding box center [31, 304] width 21 height 21
click at [34, 251] on div at bounding box center [31, 248] width 10 height 10
click at [1046, 20] on button "End Class" at bounding box center [1062, 17] width 70 height 21
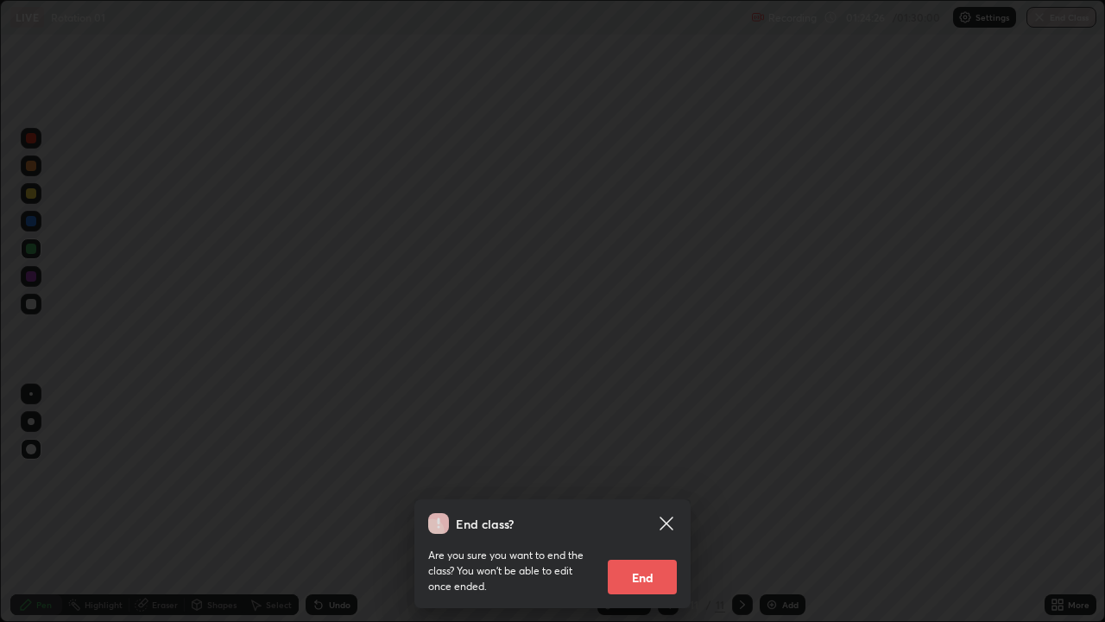
click at [659, 504] on button "End" at bounding box center [642, 576] width 69 height 35
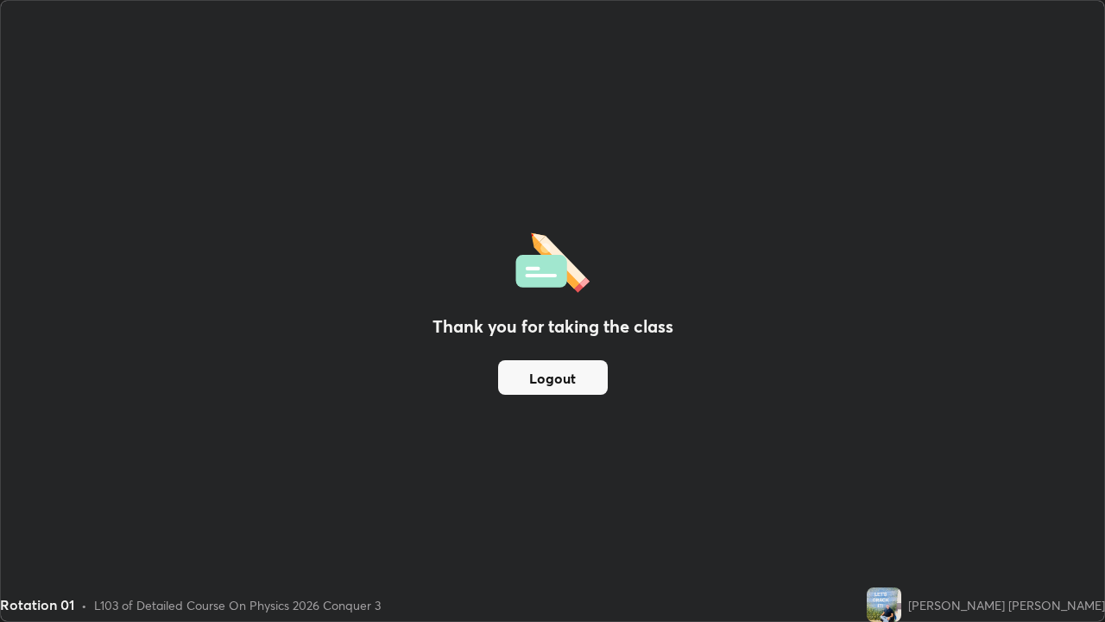
click at [904, 418] on div "Thank you for taking the class Logout" at bounding box center [552, 311] width 1103 height 620
click at [590, 376] on button "Logout" at bounding box center [553, 377] width 110 height 35
click at [901, 504] on img at bounding box center [884, 604] width 35 height 35
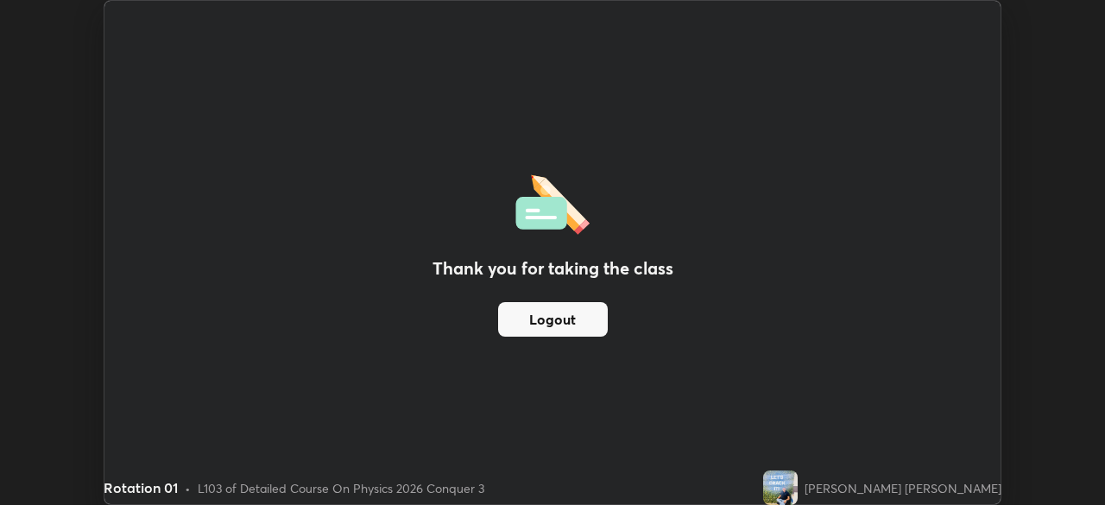
scroll to position [85836, 85236]
click at [555, 310] on button "Logout" at bounding box center [553, 319] width 110 height 35
click at [574, 325] on button "Logout" at bounding box center [553, 319] width 110 height 35
